Goal: Task Accomplishment & Management: Complete application form

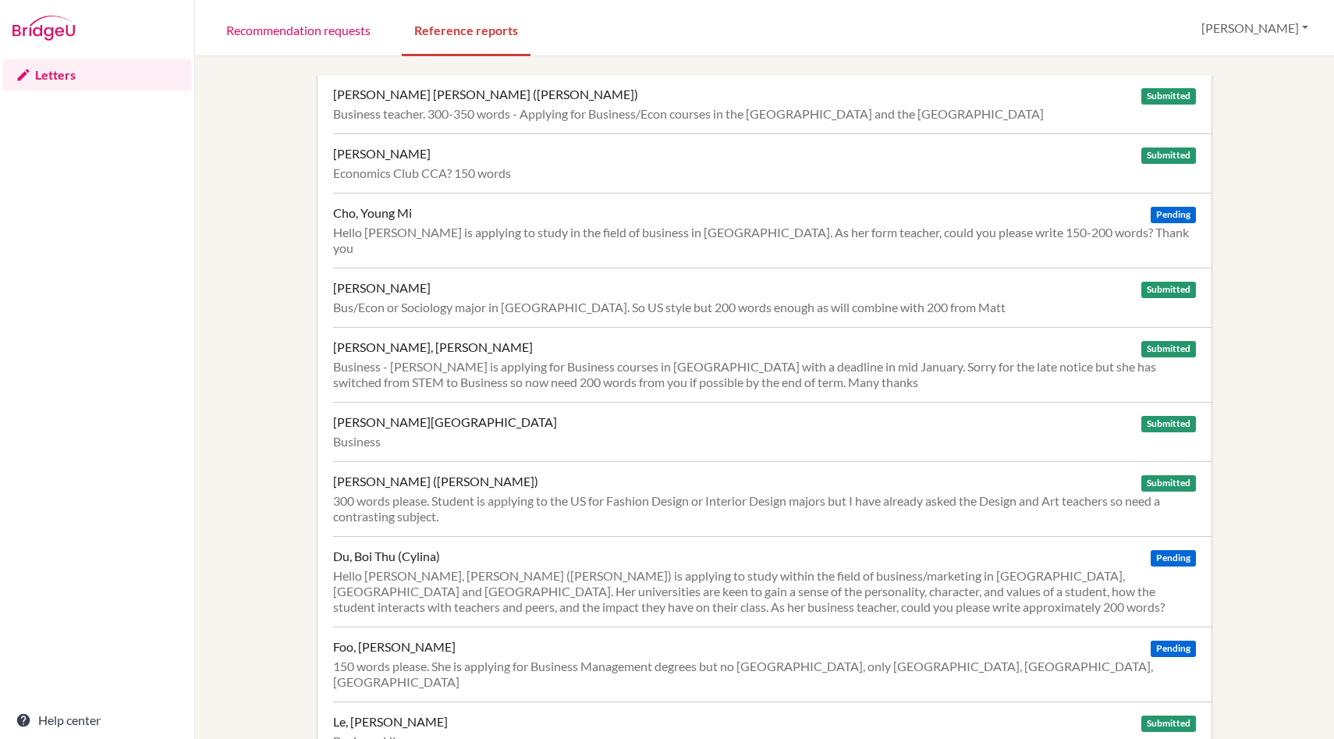
scroll to position [1741, 0]
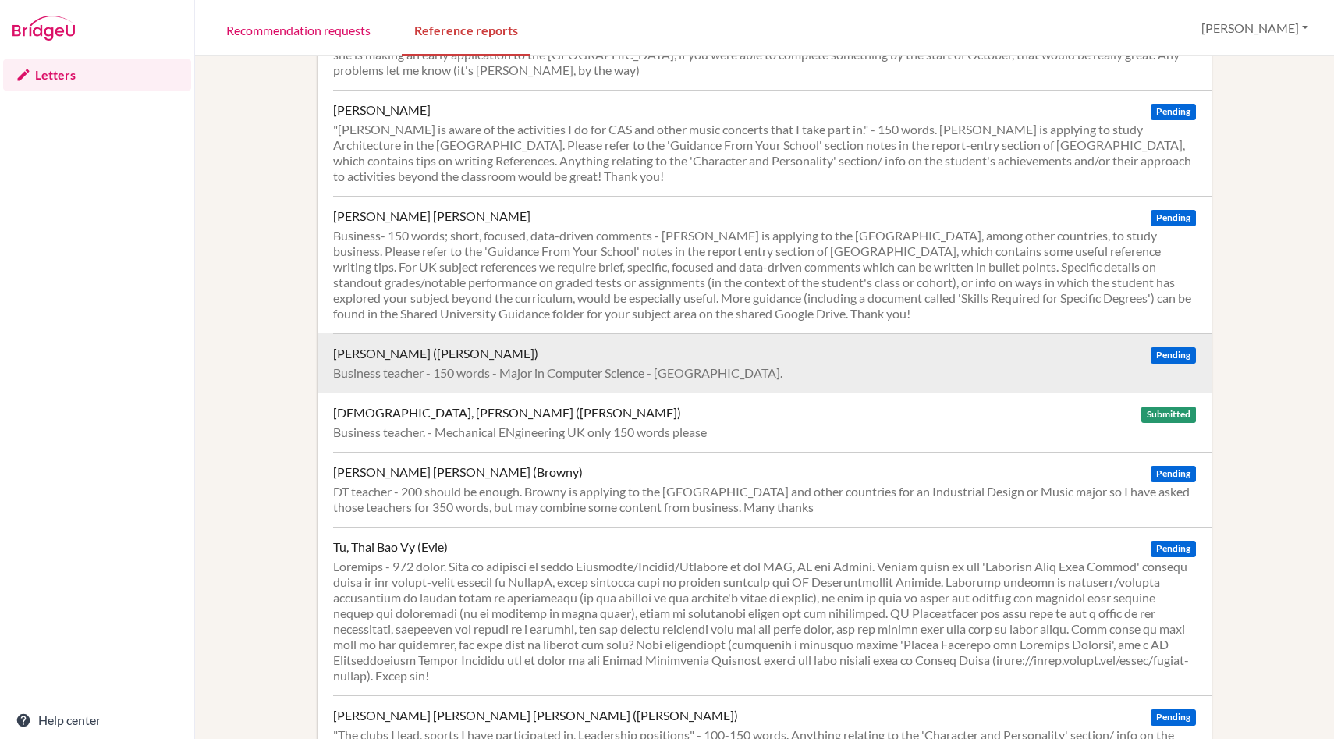
click at [678, 365] on div "Business teacher - 150 words - Major in Computer Science - [GEOGRAPHIC_DATA]." at bounding box center [764, 373] width 863 height 16
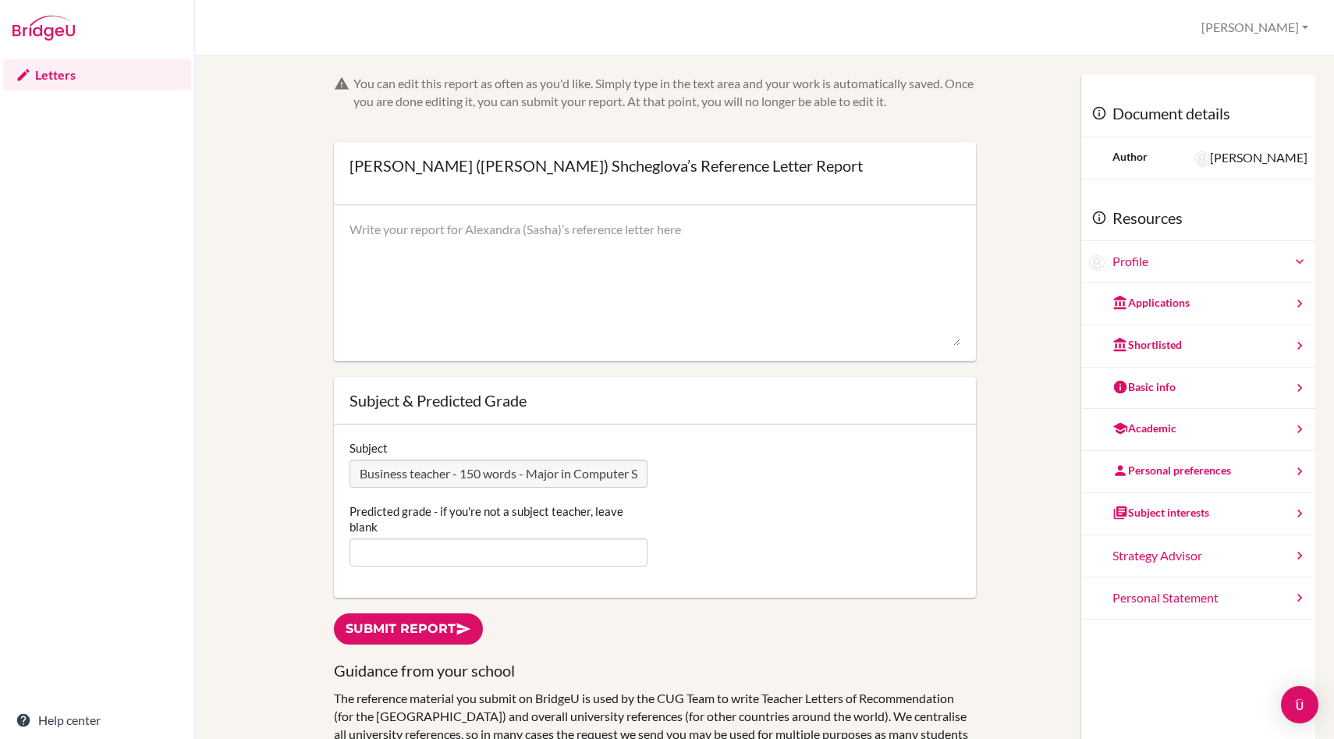
scroll to position [0, 119]
click at [773, 486] on div "Subject Business teacher - 150 words - Major in Computer Science - [GEOGRAPHIC_…" at bounding box center [654, 464] width 625 height 48
click at [1201, 565] on div "Strategy Advisor" at bounding box center [1198, 556] width 234 height 42
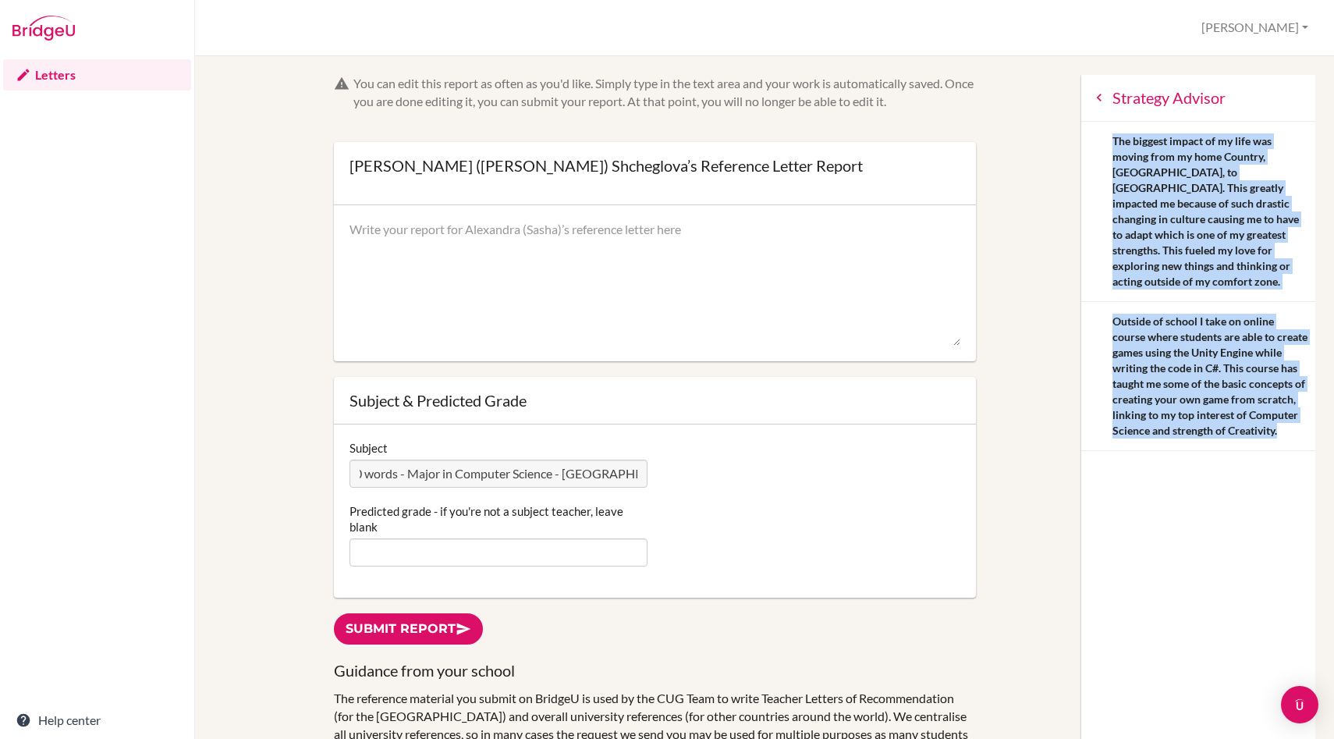
drag, startPoint x: 1103, startPoint y: 142, endPoint x: 1259, endPoint y: 430, distance: 328.0
click at [1259, 430] on div "Strategy Advisor The biggest impact of my life was moving from my home Country,…" at bounding box center [1198, 263] width 234 height 376
copy div "The biggest impact of my life was moving from my home Country, Russia, to Vietn…"
click at [1099, 97] on icon at bounding box center [1099, 98] width 16 height 16
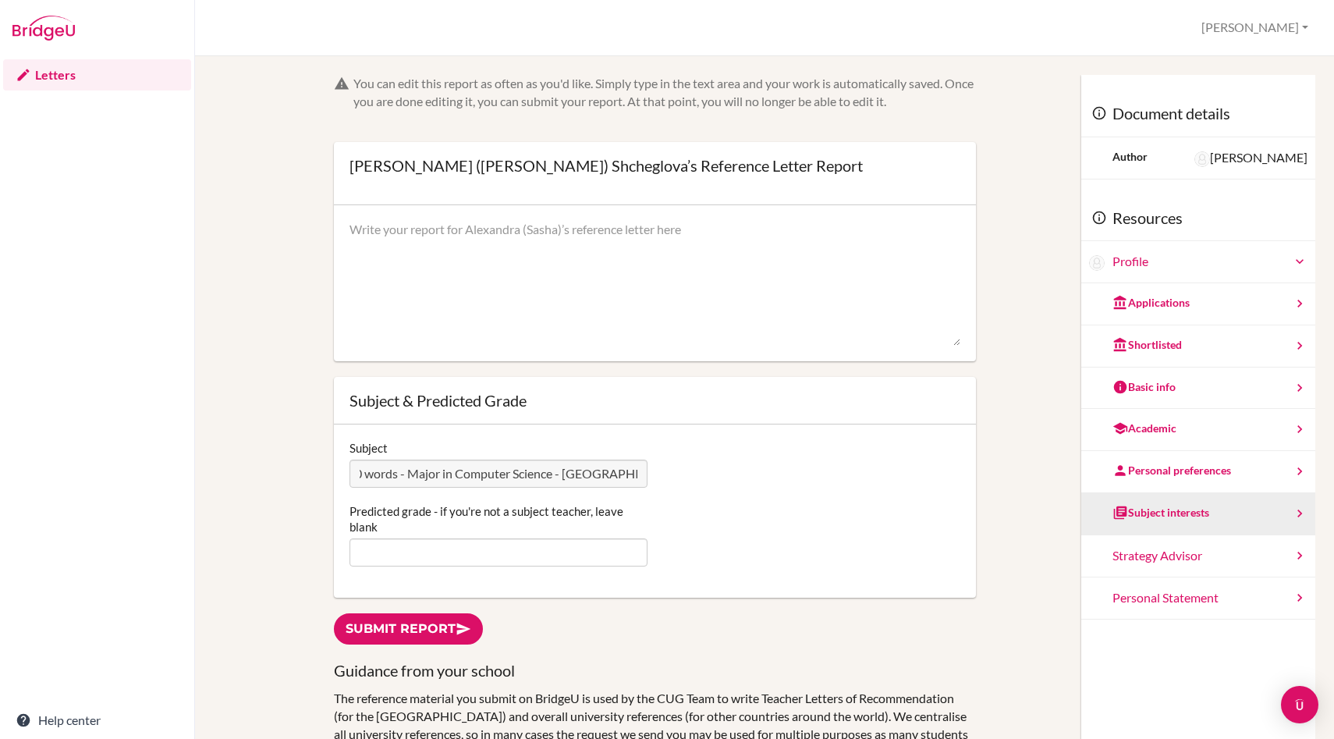
click at [1224, 505] on div "Subject interests" at bounding box center [1198, 514] width 234 height 42
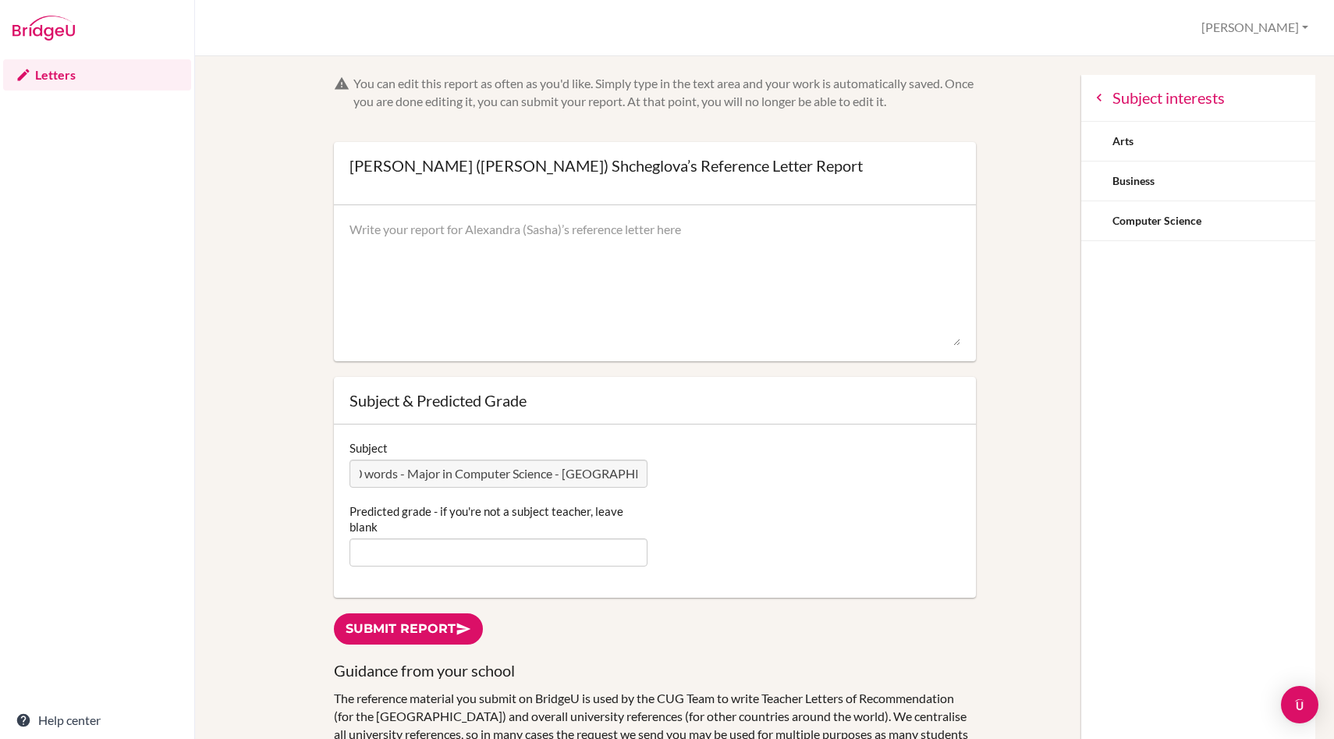
click at [1103, 95] on icon at bounding box center [1099, 98] width 16 height 16
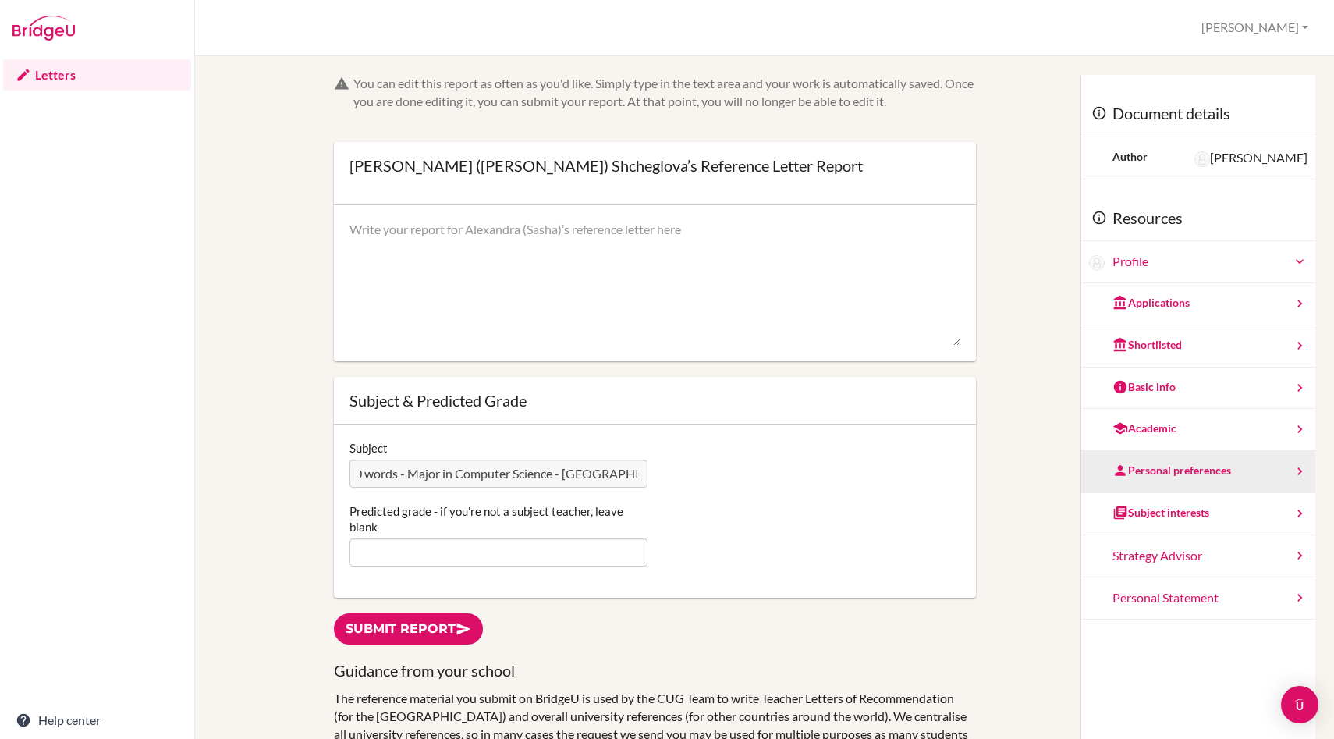
click at [1266, 469] on div "Personal preferences" at bounding box center [1198, 472] width 234 height 42
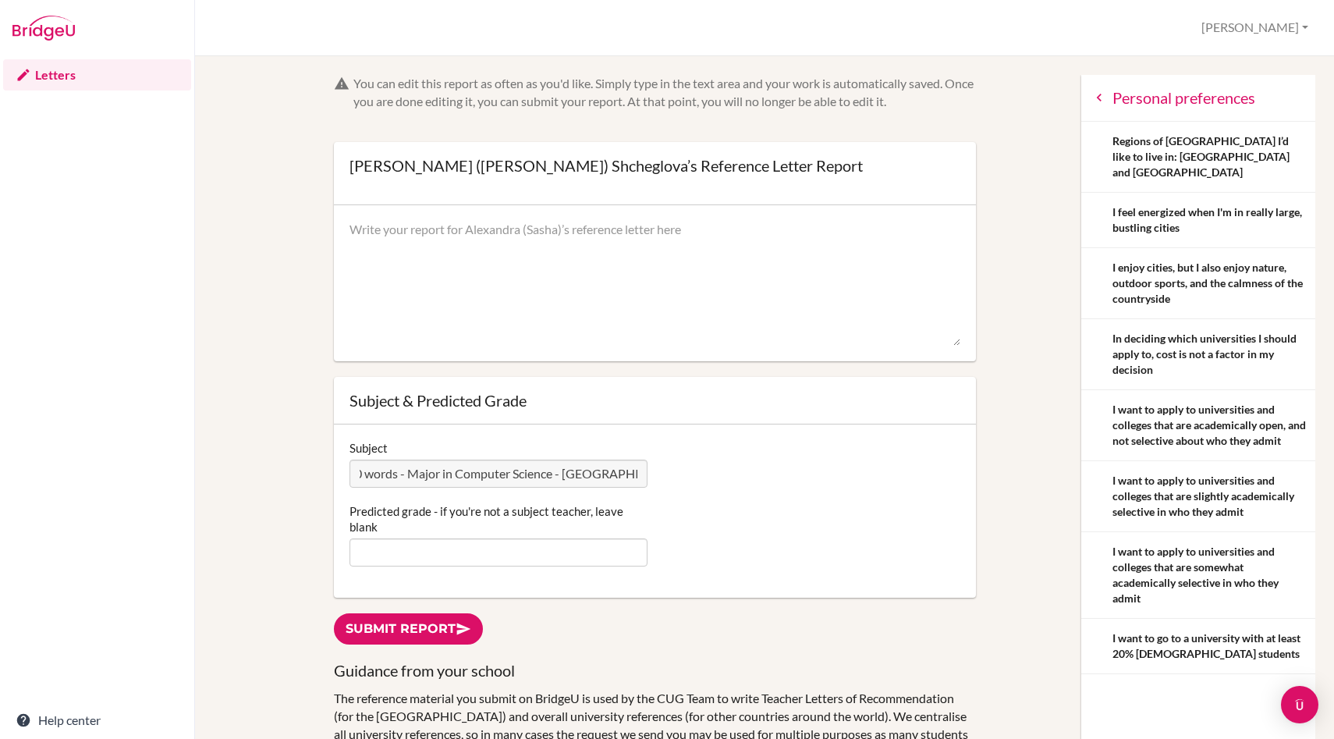
click at [1096, 96] on icon at bounding box center [1099, 98] width 16 height 16
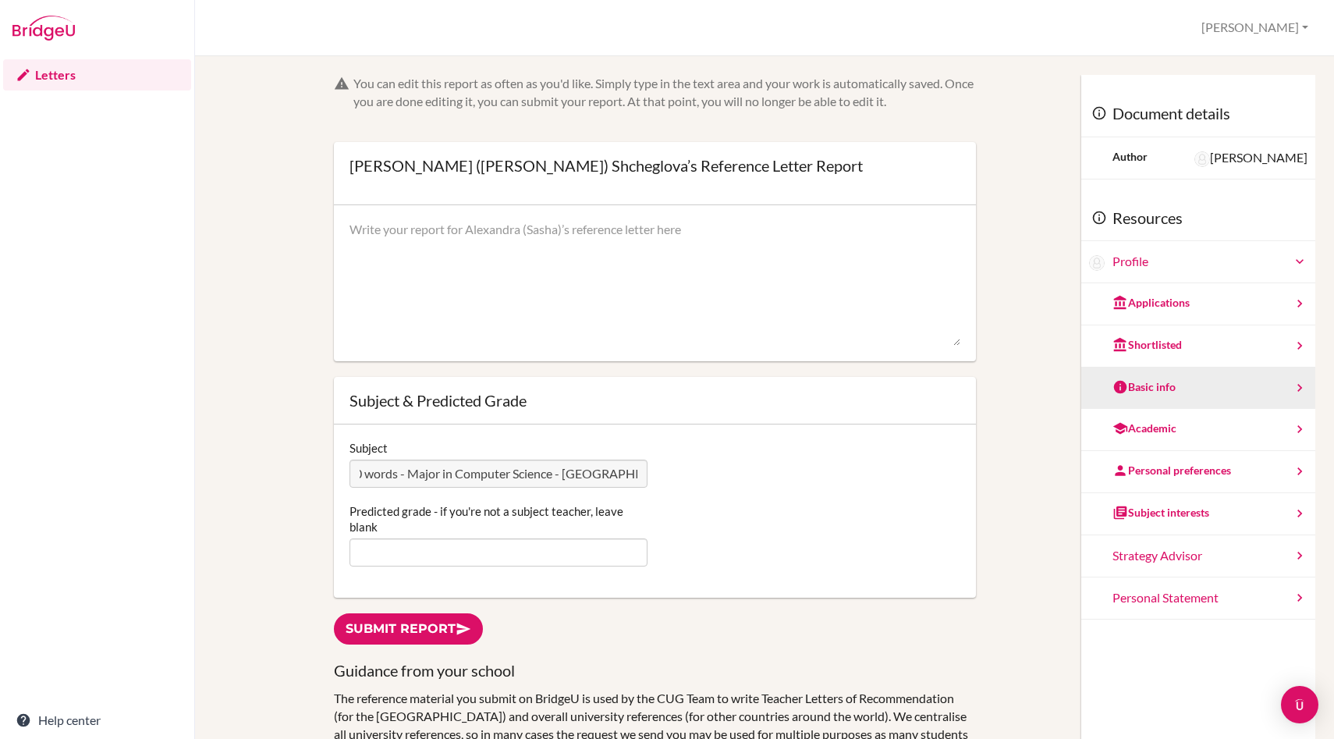
click at [1239, 392] on div "Basic info" at bounding box center [1198, 388] width 234 height 42
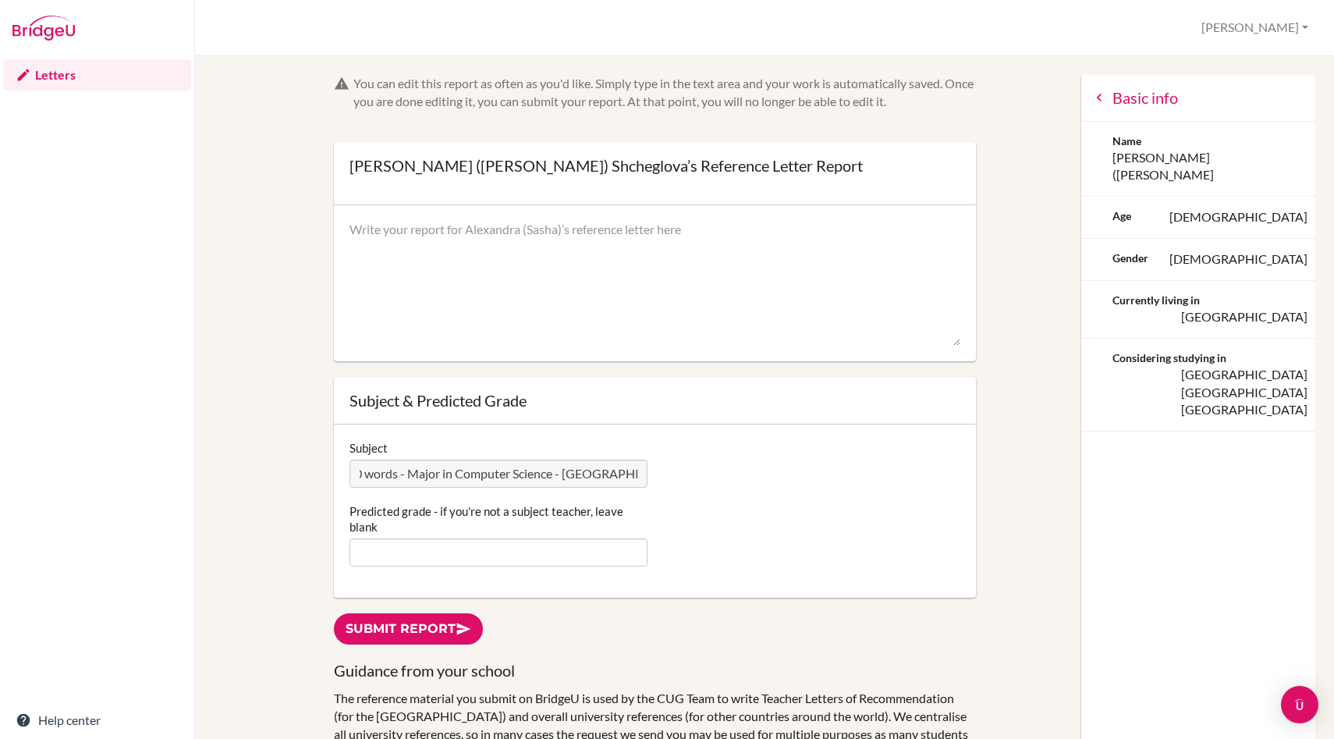
click at [1103, 93] on icon at bounding box center [1099, 98] width 16 height 16
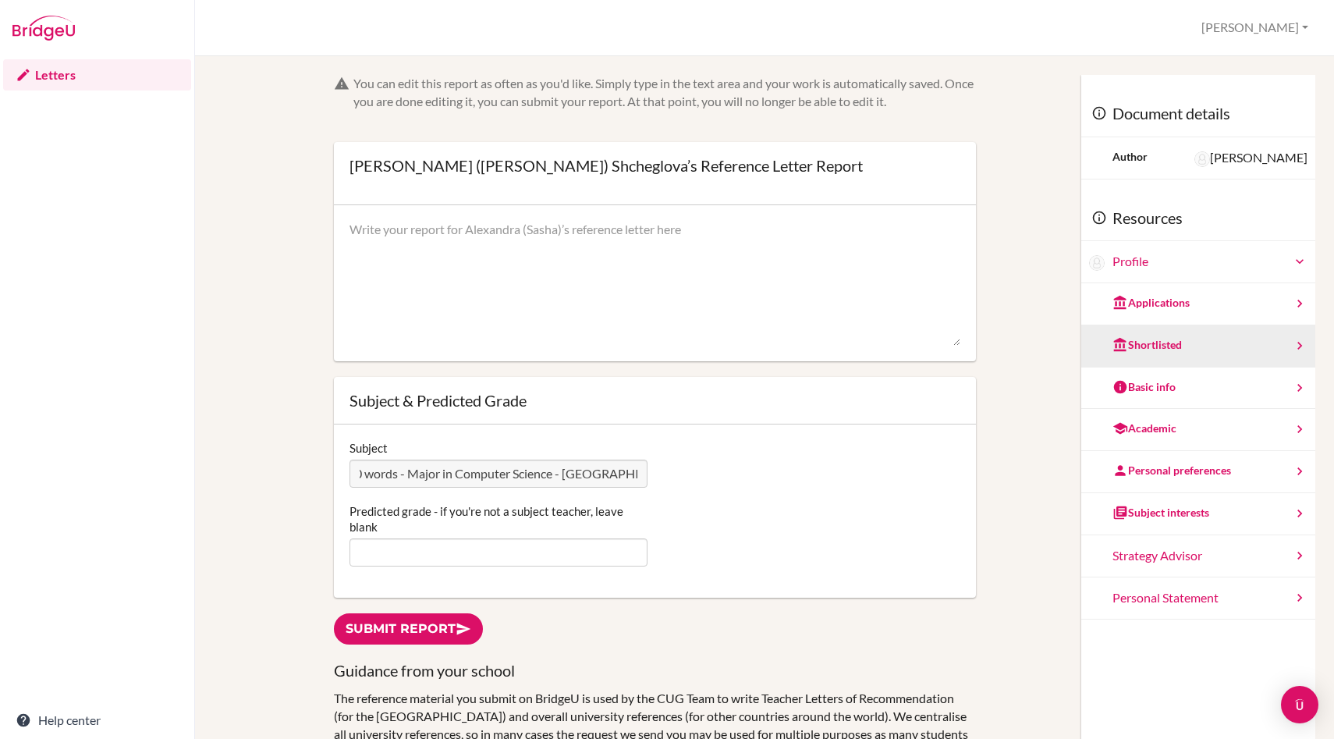
click at [1175, 343] on div "Shortlisted" at bounding box center [1146, 345] width 69 height 16
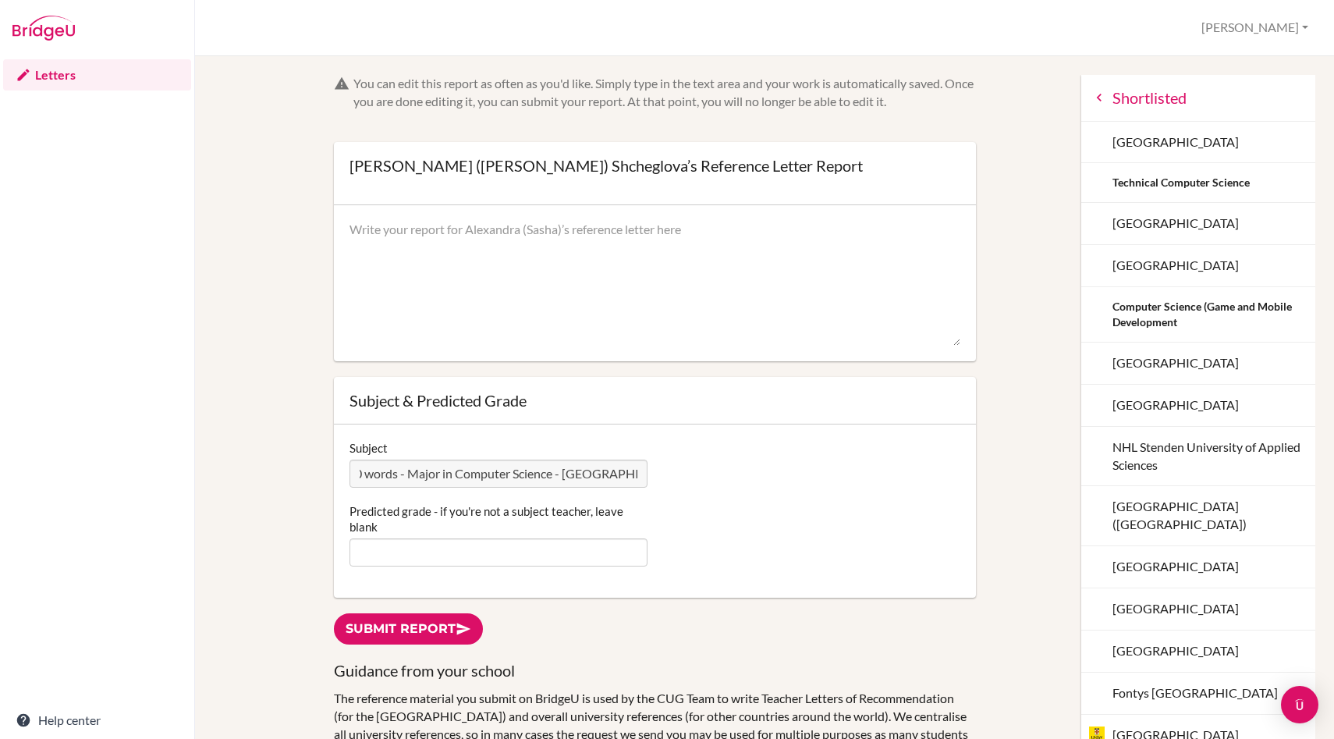
click at [1096, 93] on icon at bounding box center [1099, 98] width 16 height 16
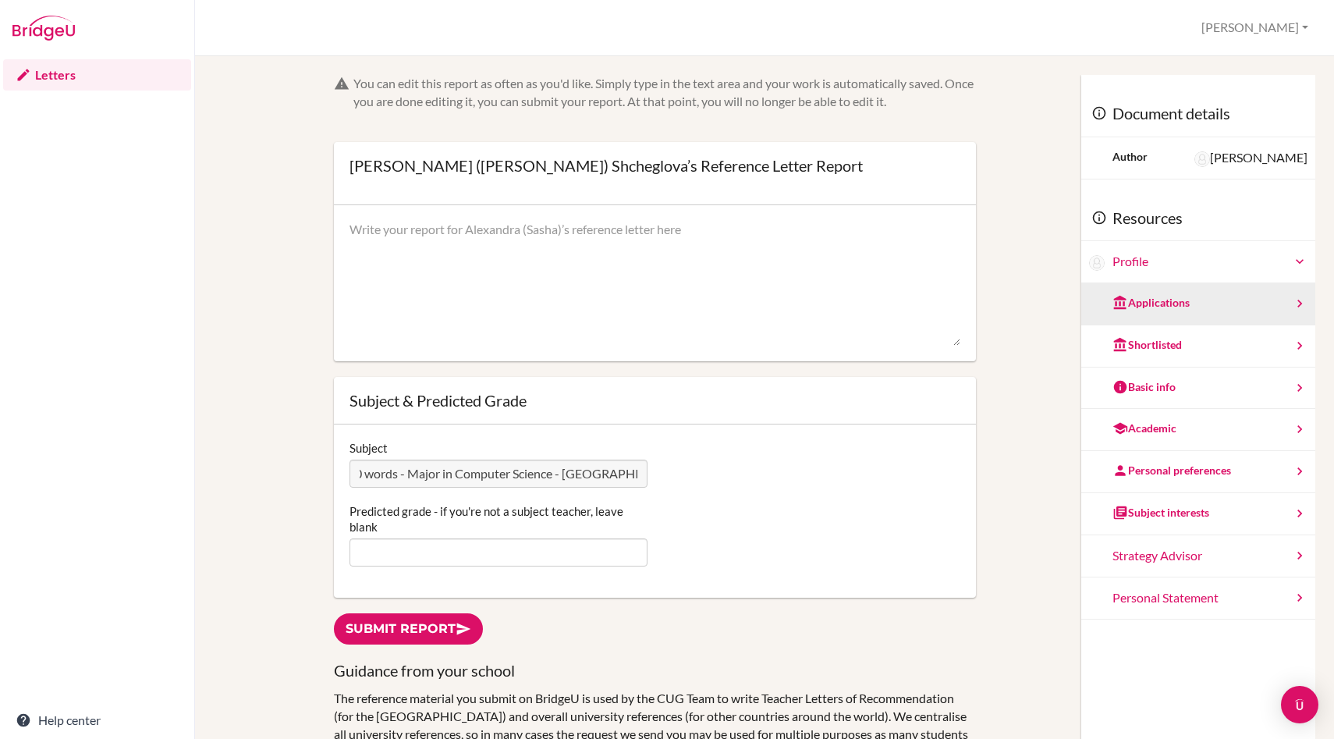
click at [1176, 310] on div "Applications" at bounding box center [1150, 303] width 77 height 16
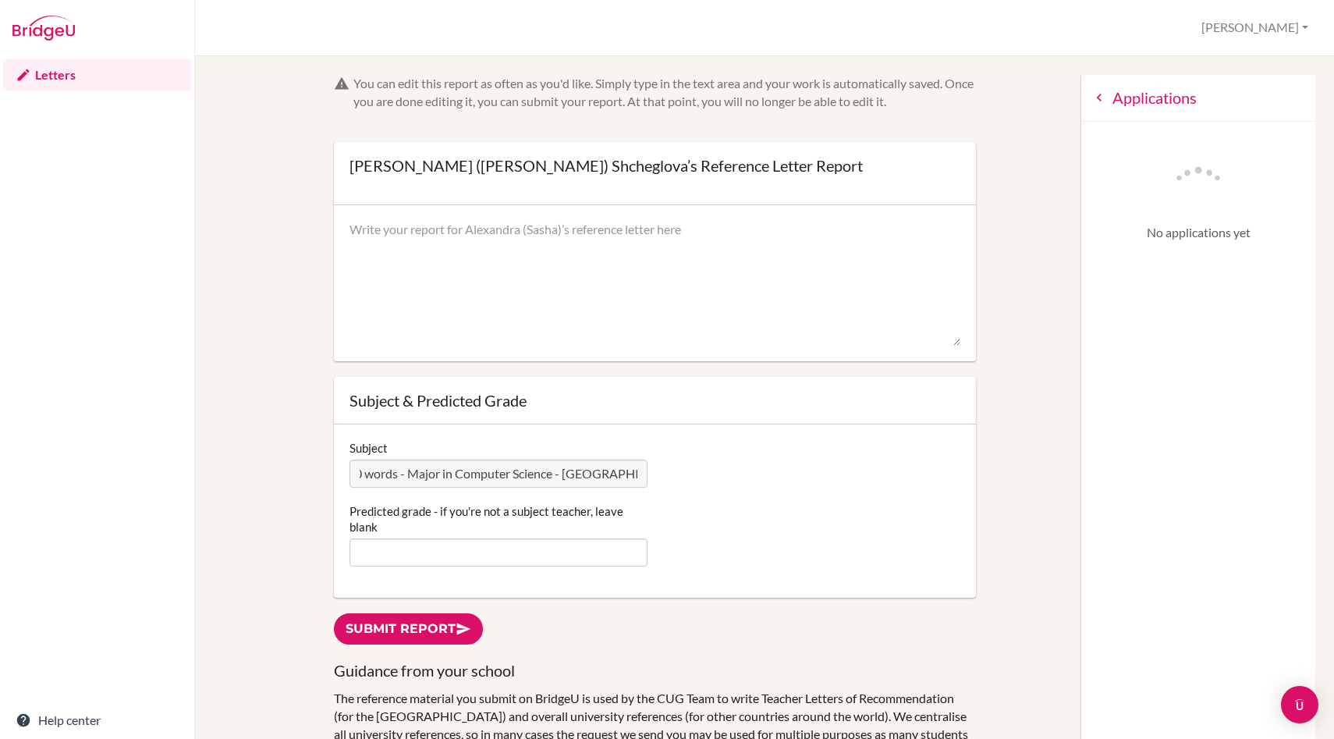
click at [1096, 97] on icon at bounding box center [1099, 98] width 16 height 16
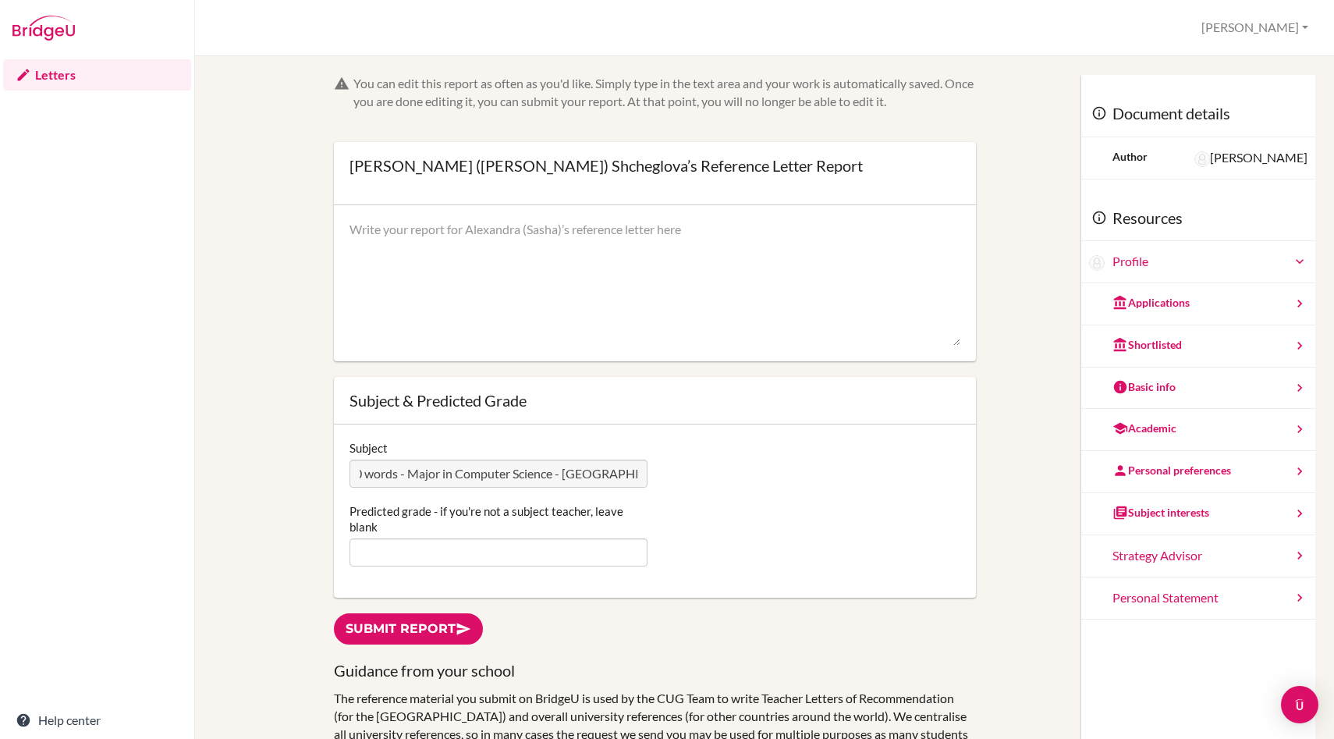
click at [458, 238] on textarea at bounding box center [654, 283] width 610 height 125
paste textarea "I have taught Sasha in both IGCSE and IB Business Management HL, and I also ser…"
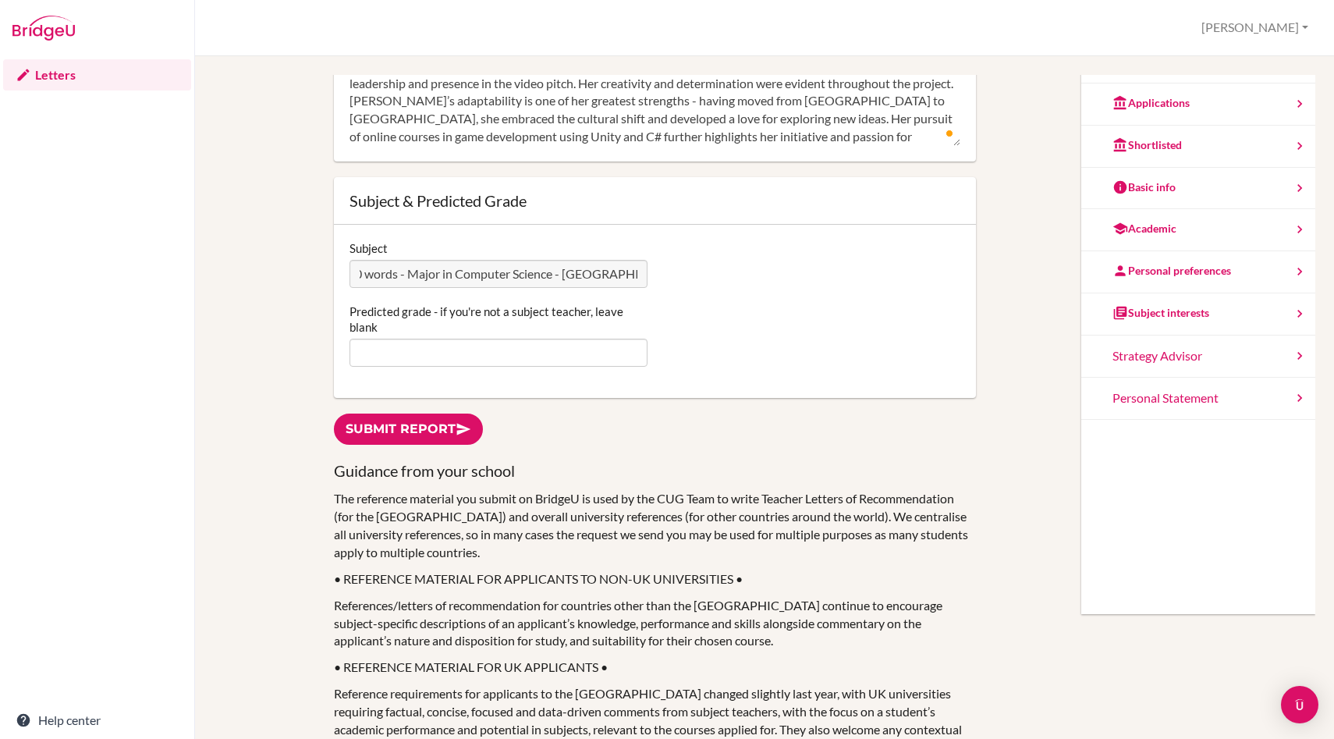
scroll to position [208, 0]
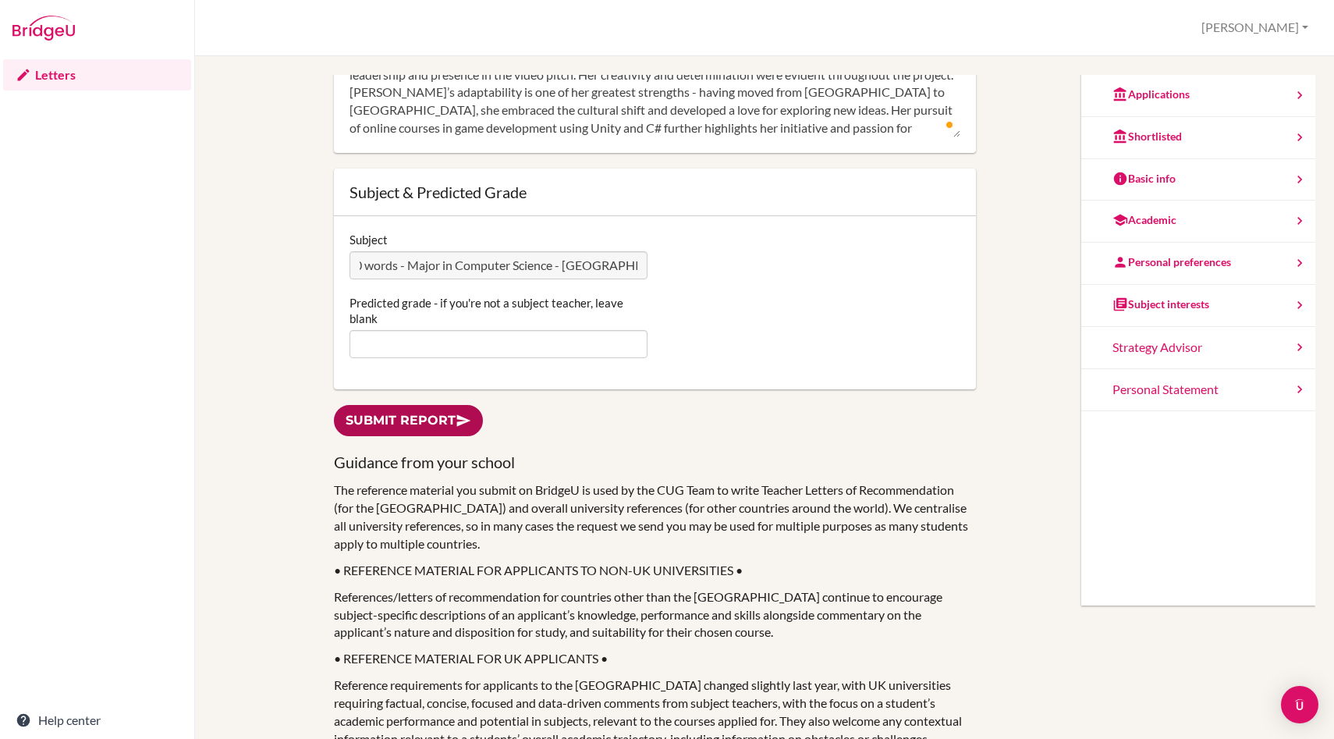
type textarea "I have taught Sasha in both IGCSE and IB Business Management HL, and I also ser…"
click at [451, 419] on link "Submit report" at bounding box center [408, 421] width 149 height 32
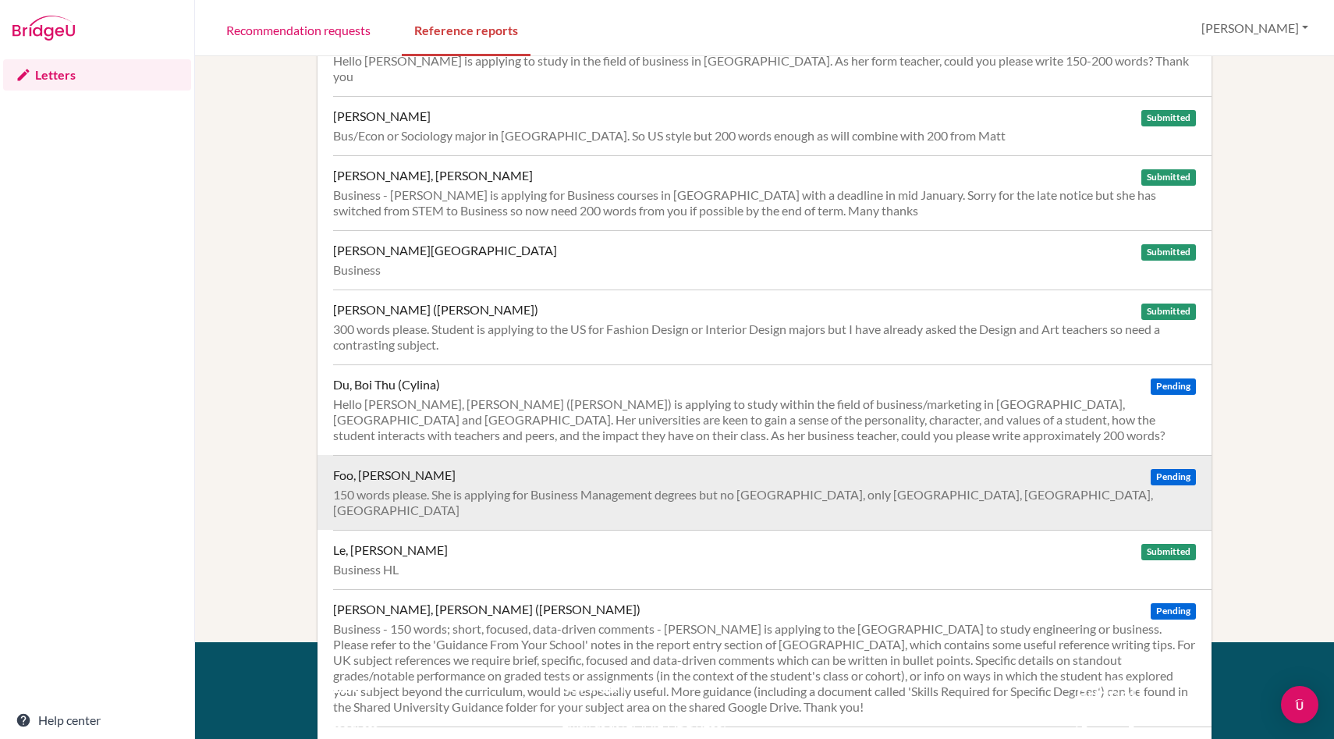
scroll to position [232, 0]
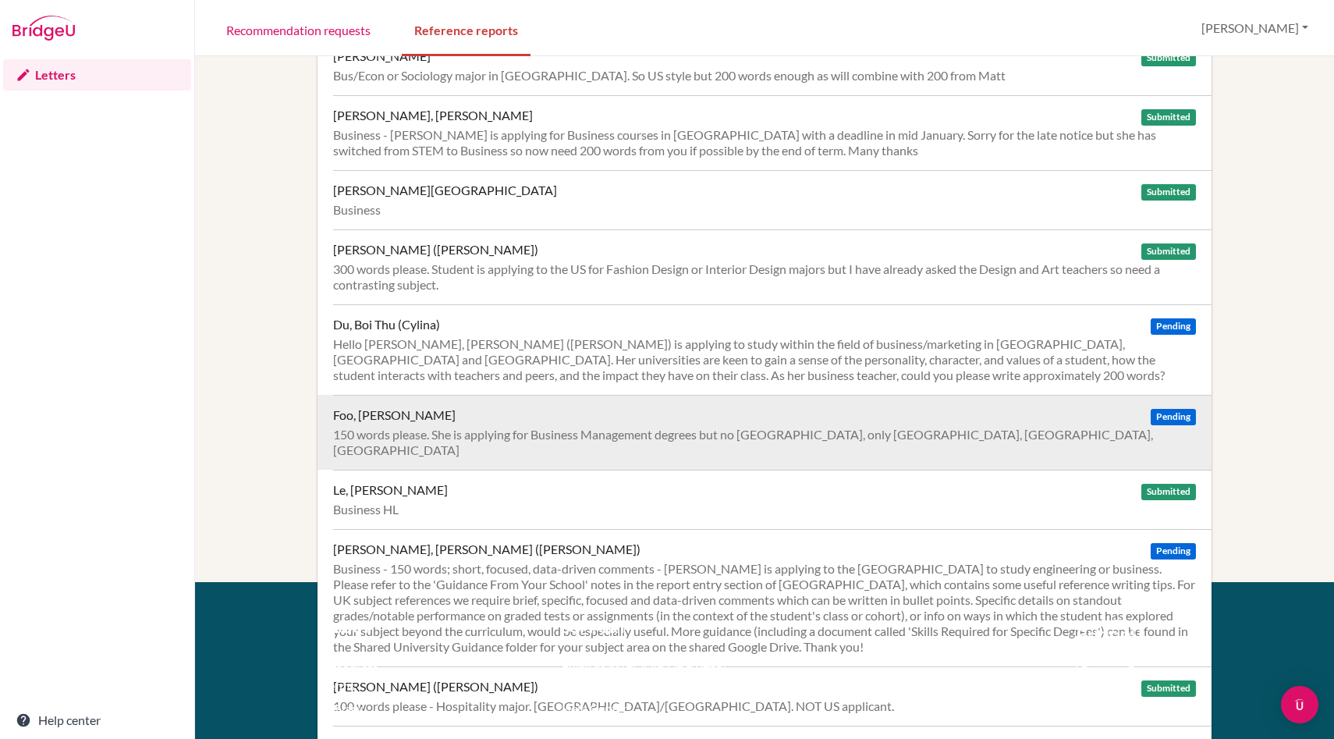
click at [601, 427] on div "150 words please. She is applying for Business Management degrees but no US, on…" at bounding box center [764, 442] width 863 height 31
